Goal: Information Seeking & Learning: Learn about a topic

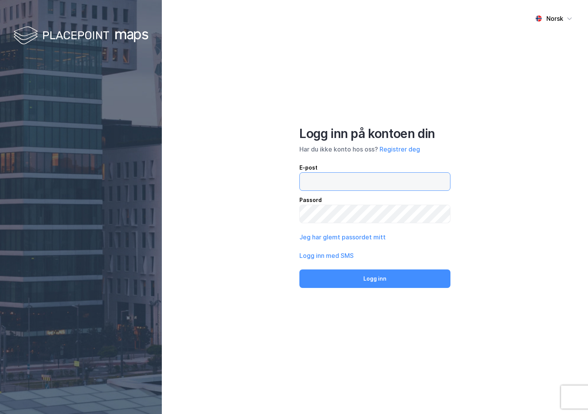
click at [322, 179] on input "email" at bounding box center [375, 181] width 150 height 18
type input "ingeborg.wetting@nordea.no"
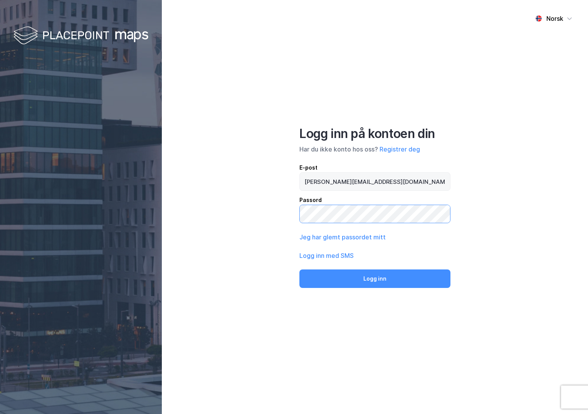
click at [299, 269] on button "Logg inn" at bounding box center [374, 278] width 151 height 18
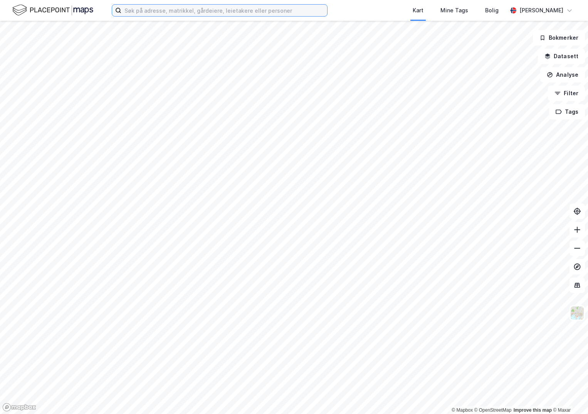
click at [153, 11] on input at bounding box center [224, 11] width 206 height 12
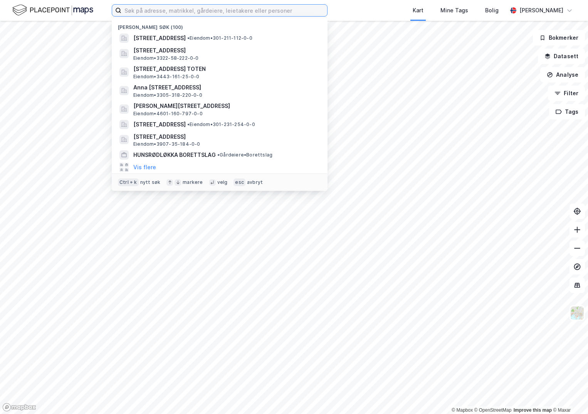
paste input "3441-238/1/158/0"
type input "3441-238/1/158/0"
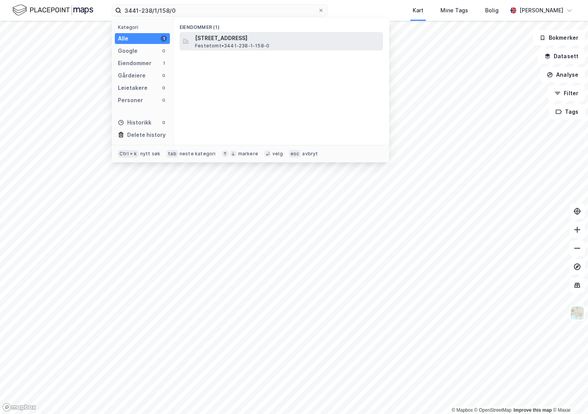
click at [215, 39] on span "[STREET_ADDRESS]" at bounding box center [287, 37] width 185 height 9
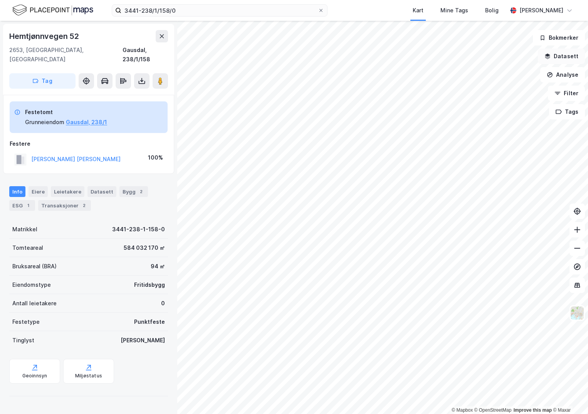
click at [556, 57] on button "Datasett" at bounding box center [561, 56] width 47 height 15
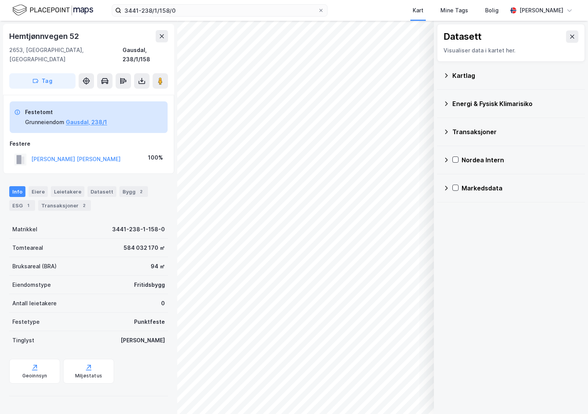
click at [462, 76] on div "Kartlag" at bounding box center [515, 75] width 126 height 9
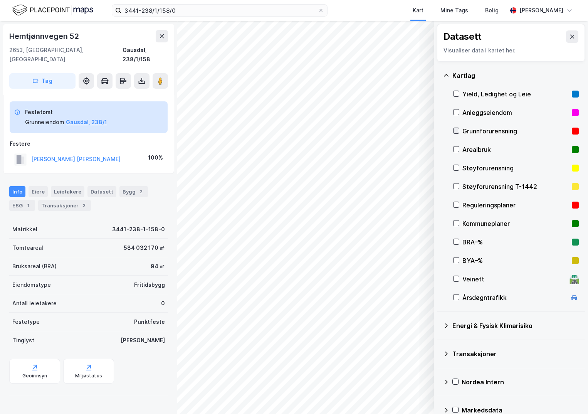
click at [457, 131] on icon at bounding box center [455, 130] width 5 height 5
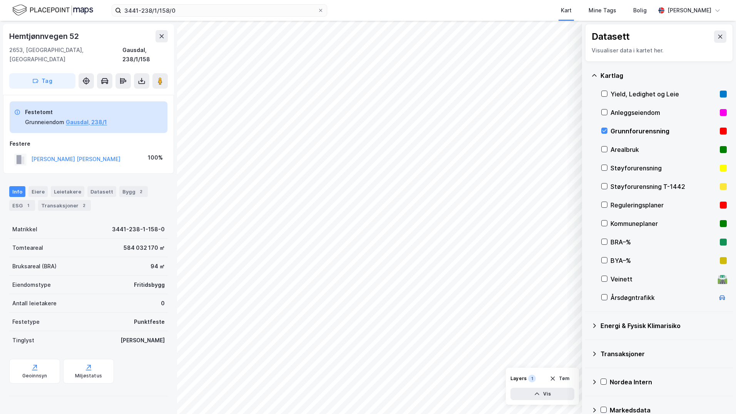
scroll to position [13, 0]
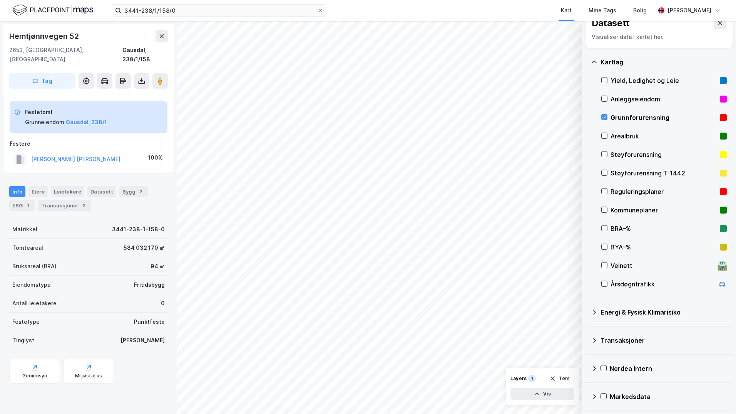
click at [587, 309] on icon at bounding box center [594, 312] width 6 height 6
click at [587, 331] on icon at bounding box center [614, 330] width 4 height 3
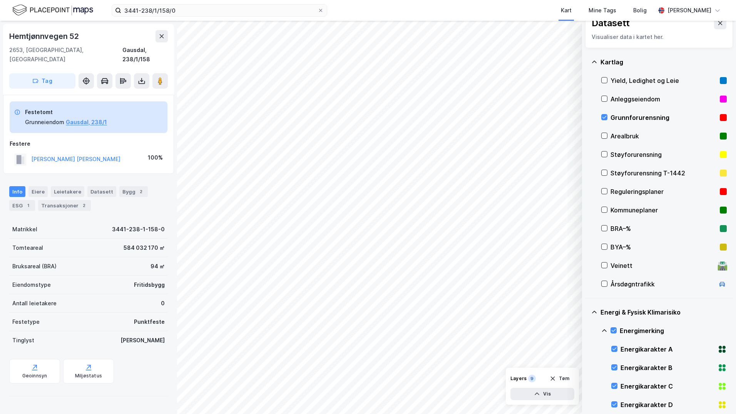
click at [587, 330] on icon at bounding box center [604, 330] width 5 height 3
click at [587, 365] on icon at bounding box center [613, 366] width 5 height 5
click at [587, 366] on icon at bounding box center [604, 367] width 6 height 6
click at [587, 385] on icon at bounding box center [614, 385] width 4 height 3
click at [587, 404] on icon at bounding box center [614, 404] width 4 height 3
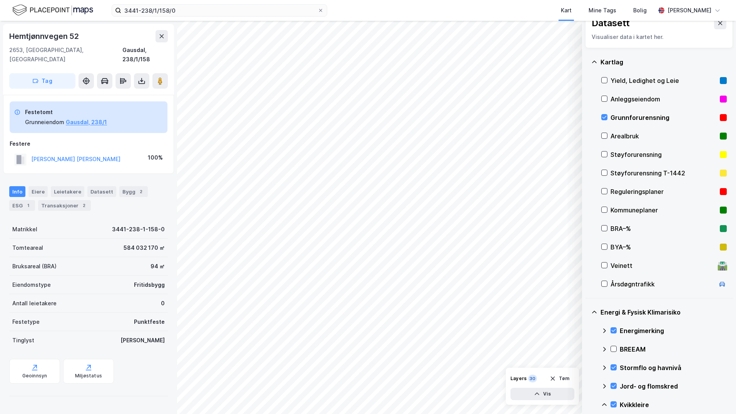
scroll to position [90, 0]
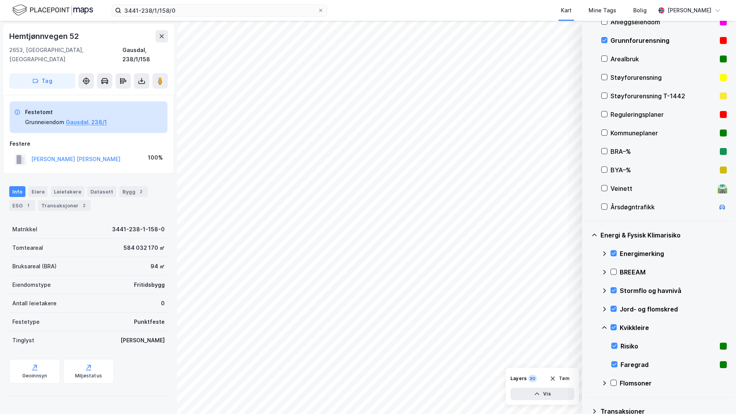
click at [587, 326] on icon at bounding box center [604, 327] width 6 height 6
click at [587, 347] on icon at bounding box center [614, 345] width 4 height 3
click at [587, 348] on icon at bounding box center [604, 346] width 6 height 6
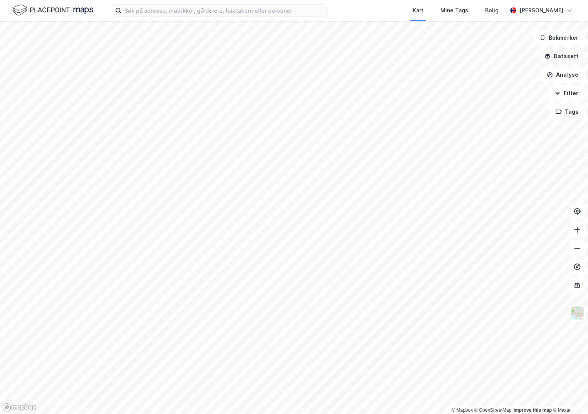
click at [560, 57] on button "Datasett" at bounding box center [561, 56] width 47 height 15
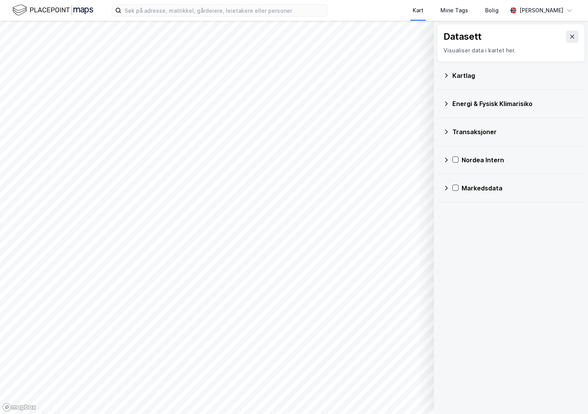
click at [461, 74] on div "Kartlag" at bounding box center [515, 75] width 126 height 9
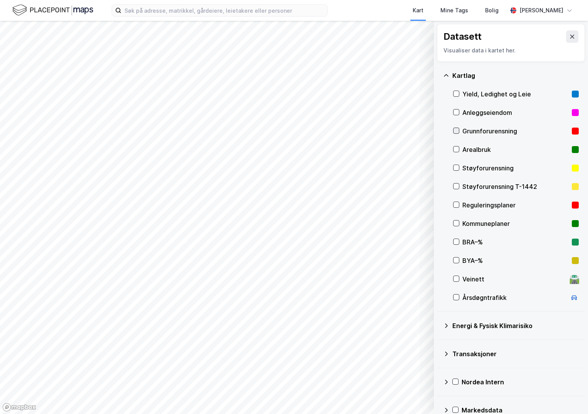
click at [455, 129] on icon at bounding box center [455, 130] width 5 height 5
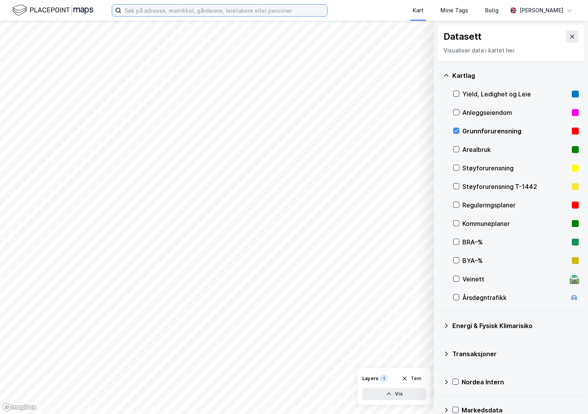
click at [150, 10] on input at bounding box center [224, 11] width 206 height 12
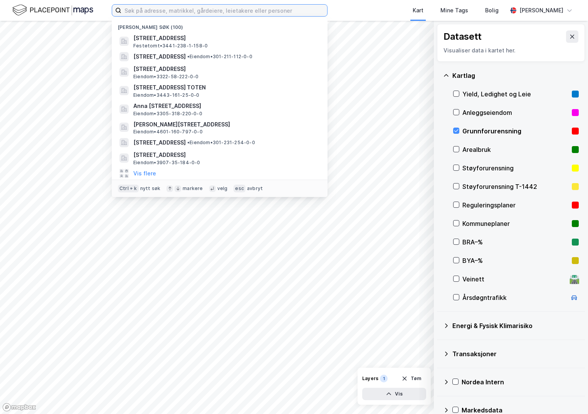
paste input "301-164/13/0/0"
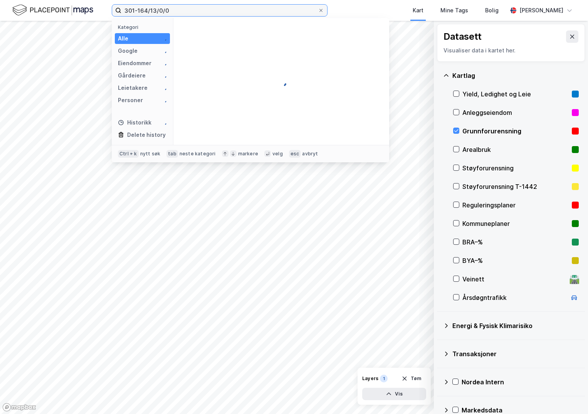
type input "301-164/13/0/0"
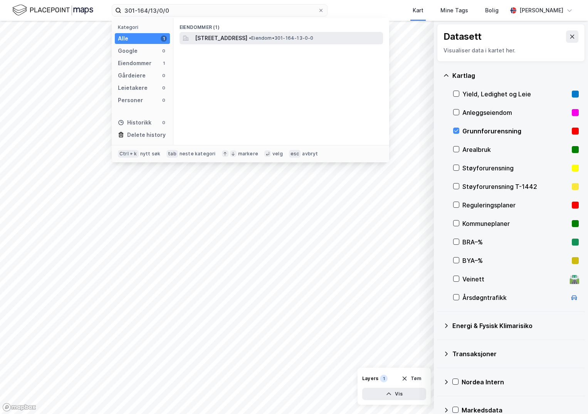
click at [240, 35] on span "[STREET_ADDRESS]" at bounding box center [221, 37] width 52 height 9
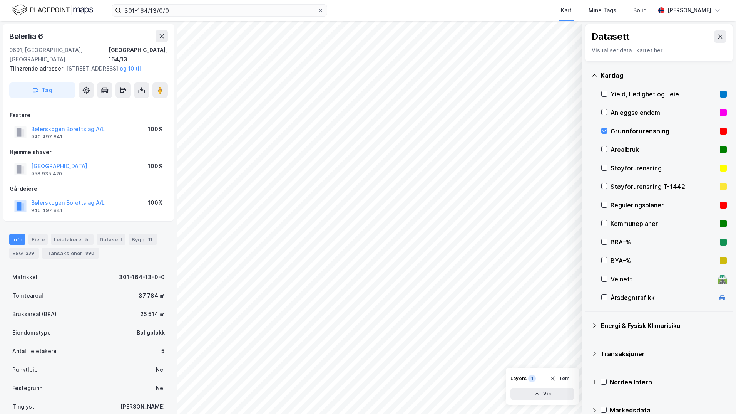
scroll to position [13, 0]
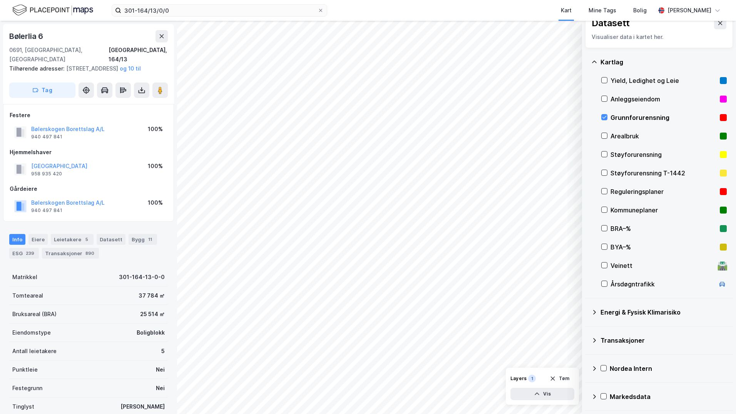
click at [587, 313] on icon at bounding box center [594, 312] width 3 height 5
click at [587, 331] on icon at bounding box center [613, 329] width 5 height 5
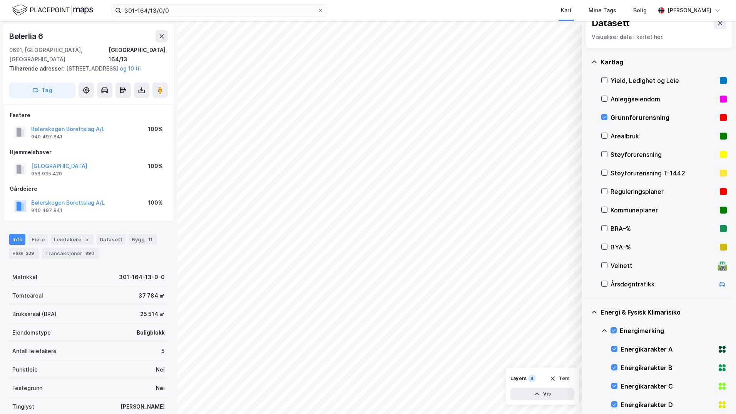
click at [587, 329] on icon at bounding box center [604, 330] width 5 height 3
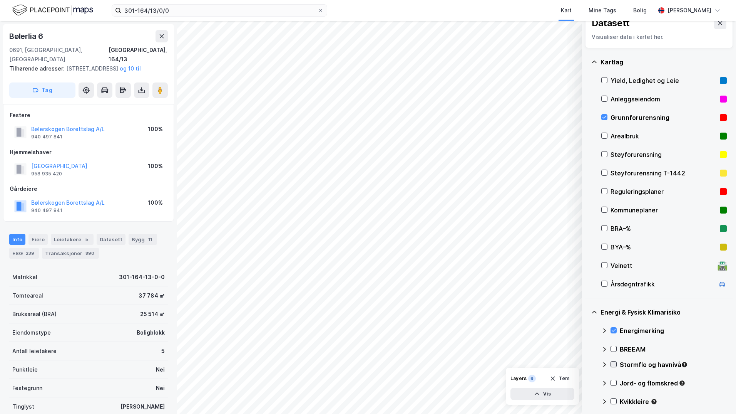
click at [587, 363] on icon at bounding box center [613, 363] width 5 height 5
click at [587, 364] on icon at bounding box center [604, 364] width 6 height 6
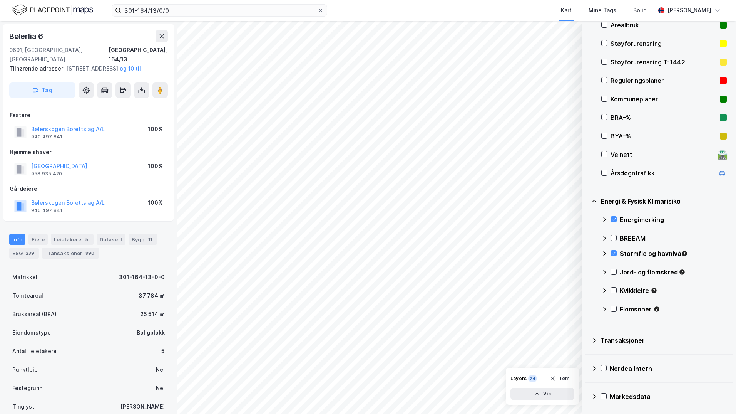
click at [587, 273] on icon at bounding box center [613, 271] width 5 height 5
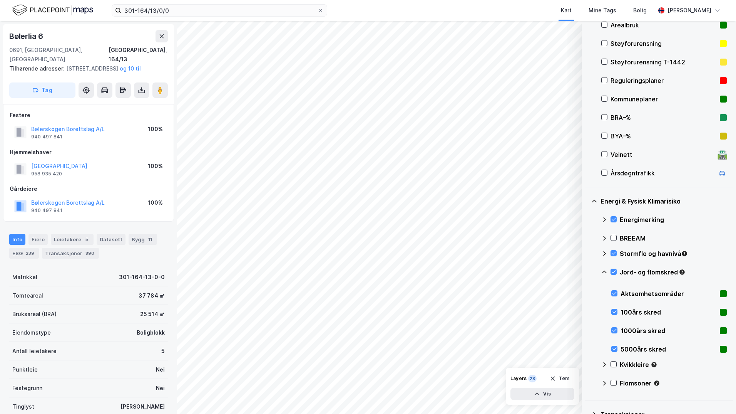
click at [587, 271] on icon at bounding box center [604, 271] width 5 height 3
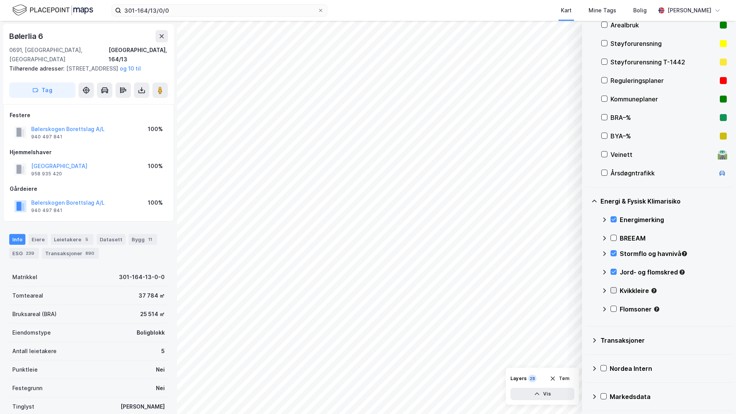
click at [587, 291] on icon at bounding box center [613, 289] width 5 height 5
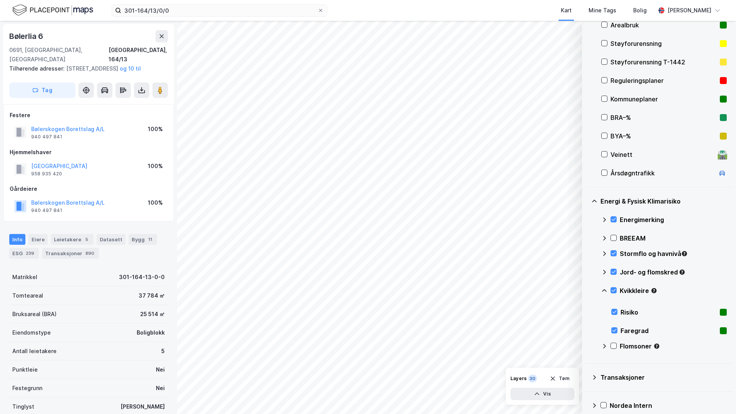
click at [587, 291] on icon at bounding box center [604, 290] width 6 height 6
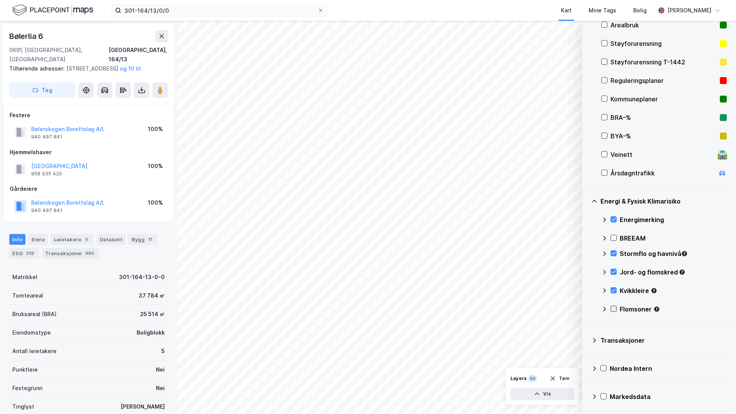
click at [587, 309] on icon at bounding box center [613, 308] width 5 height 5
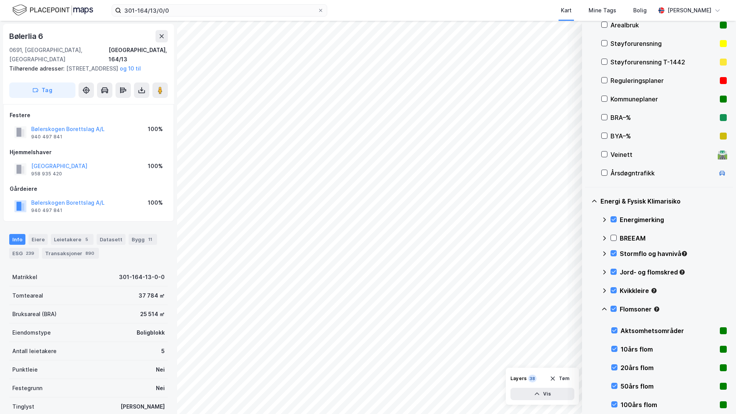
click at [587, 309] on icon at bounding box center [604, 309] width 6 height 6
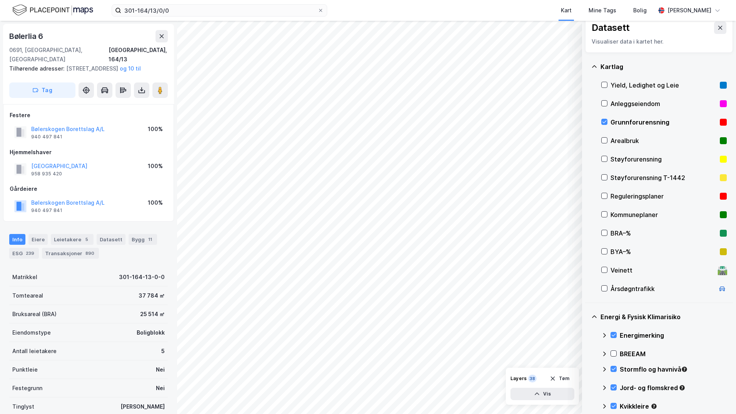
scroll to position [47, 0]
